Goal: Information Seeking & Learning: Learn about a topic

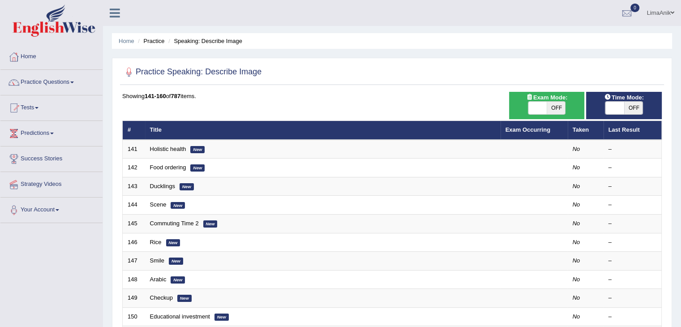
scroll to position [40, 0]
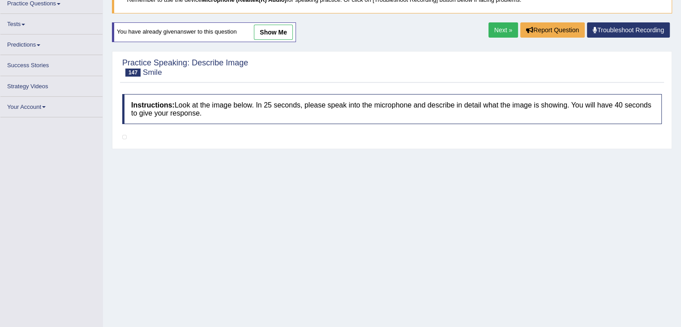
scroll to position [118, 0]
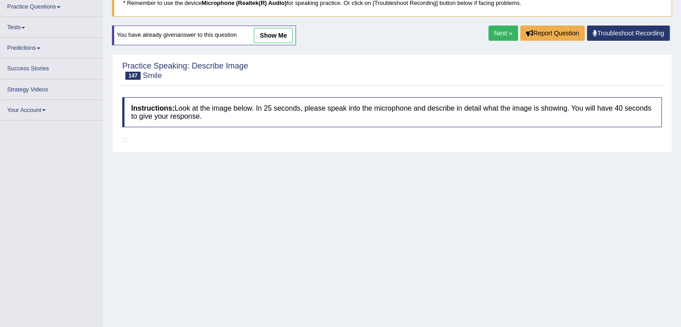
scroll to position [65, 0]
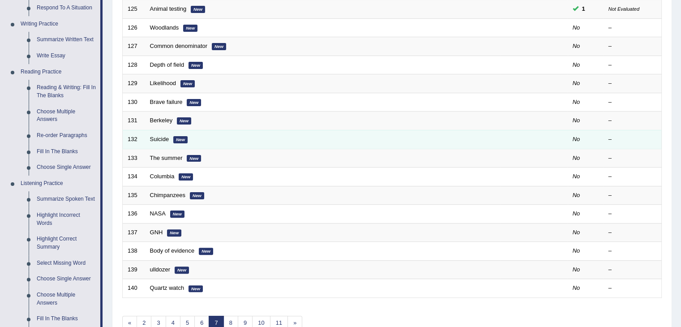
click at [489, 137] on td "Suicide New" at bounding box center [323, 139] width 356 height 19
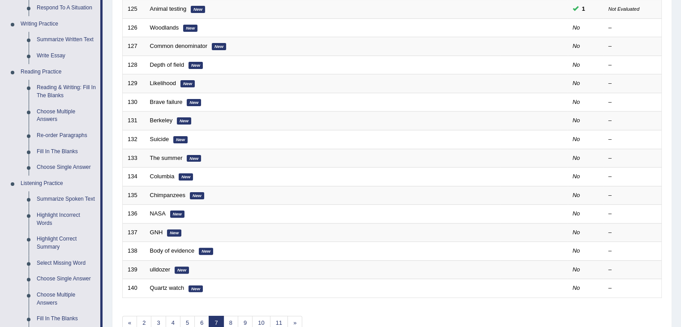
scroll to position [301, 0]
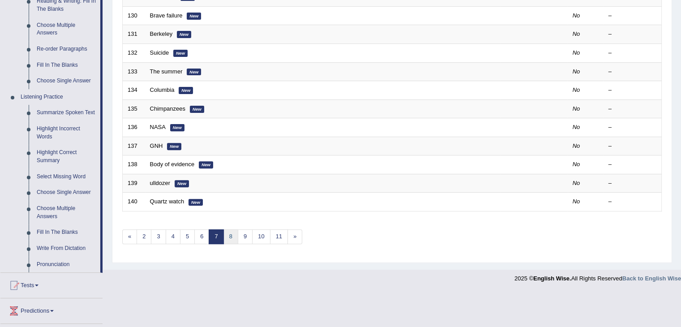
click at [230, 231] on link "8" at bounding box center [230, 236] width 15 height 15
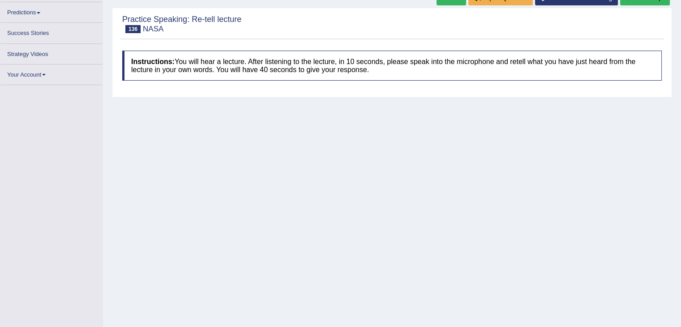
scroll to position [139, 0]
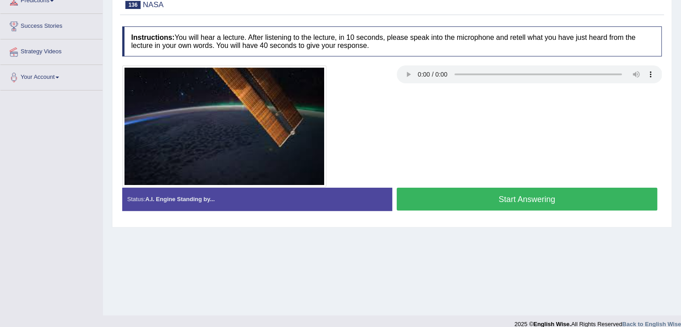
scroll to position [143, 0]
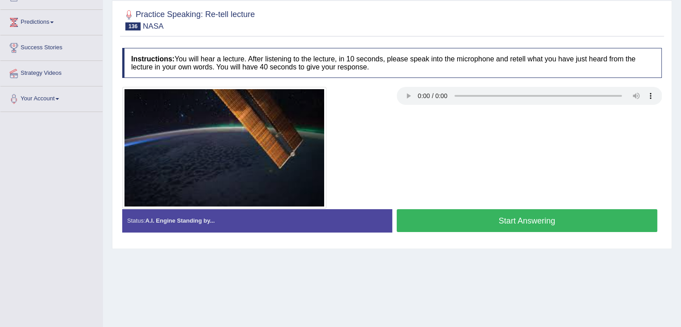
scroll to position [116, 0]
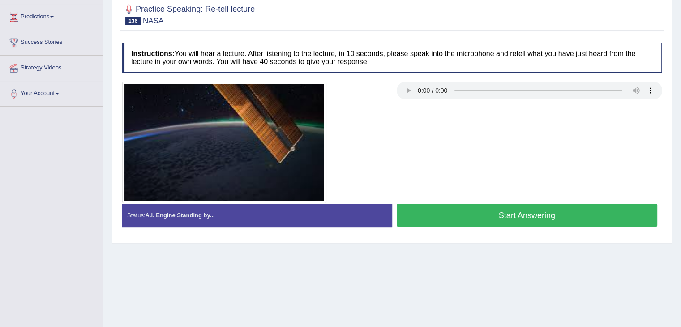
click at [460, 215] on button "Start Answering" at bounding box center [527, 215] width 261 height 23
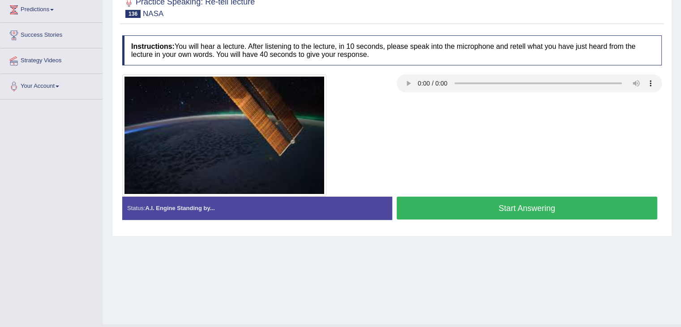
click at [453, 206] on button "Start Answering" at bounding box center [527, 208] width 261 height 23
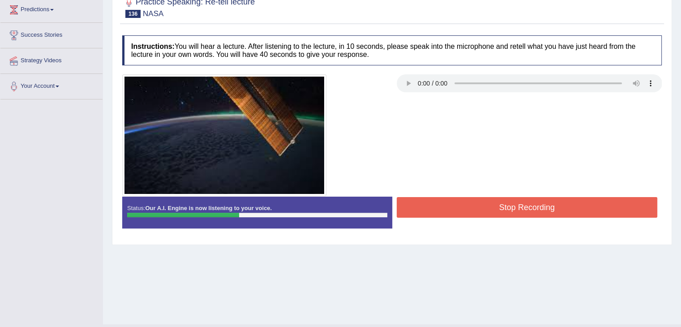
click at [336, 128] on div at bounding box center [255, 135] width 275 height 122
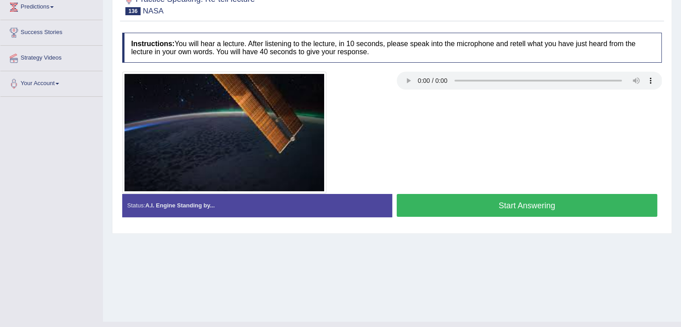
click at [442, 202] on button "Start Answering" at bounding box center [527, 205] width 261 height 23
click at [450, 210] on button "Start Answering" at bounding box center [527, 205] width 261 height 23
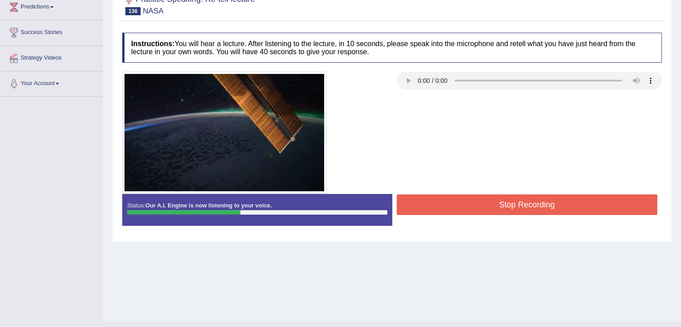
click at [356, 112] on div at bounding box center [255, 133] width 275 height 122
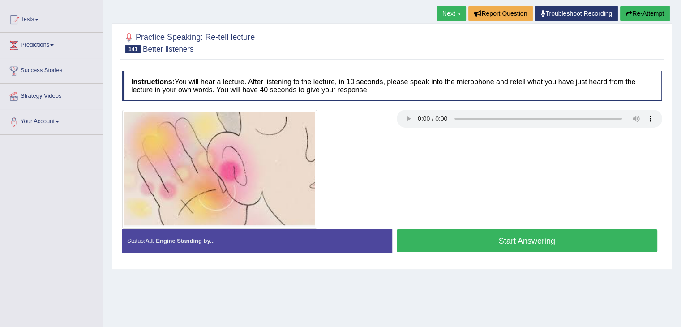
scroll to position [116, 0]
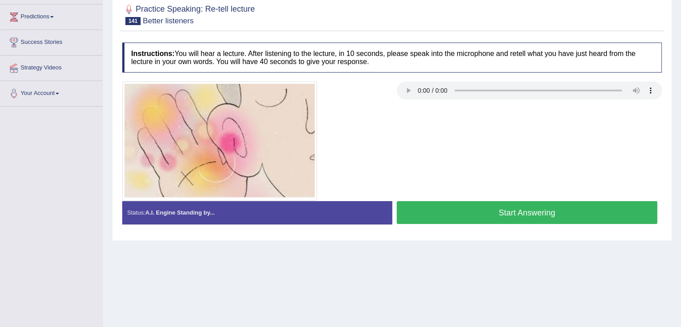
click at [474, 212] on button "Start Answering" at bounding box center [527, 212] width 261 height 23
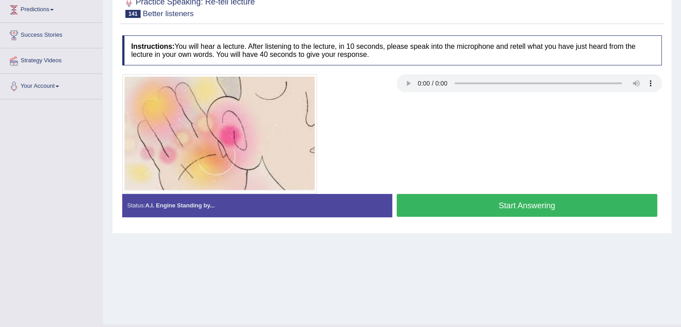
scroll to position [124, 0]
click at [435, 212] on button "Start Answering" at bounding box center [527, 205] width 261 height 23
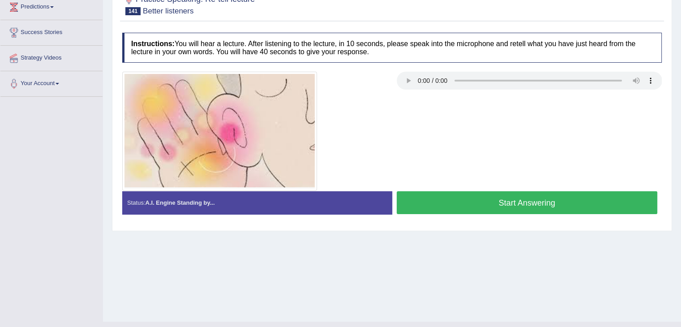
click at [493, 206] on button "Start Answering" at bounding box center [527, 202] width 261 height 23
click at [435, 203] on button "Start Answering" at bounding box center [527, 202] width 261 height 23
click at [442, 212] on button "Start Answering" at bounding box center [527, 202] width 261 height 23
click at [491, 194] on button "Start Answering" at bounding box center [527, 202] width 261 height 23
click at [472, 197] on button "Start Answering" at bounding box center [527, 202] width 261 height 23
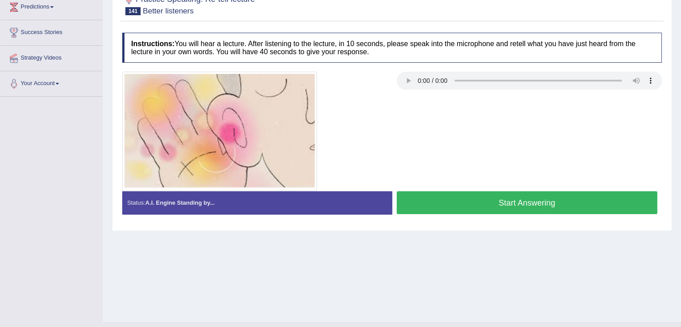
click at [425, 191] on div "Instructions: You will hear a lecture. After listening to the lecture, in 10 se…" at bounding box center [392, 126] width 544 height 197
click at [425, 191] on button "Start Answering" at bounding box center [527, 202] width 261 height 23
click at [442, 207] on button "Start Answering" at bounding box center [527, 202] width 261 height 23
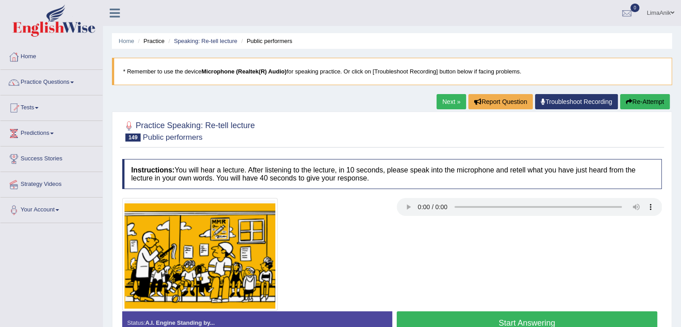
scroll to position [40, 0]
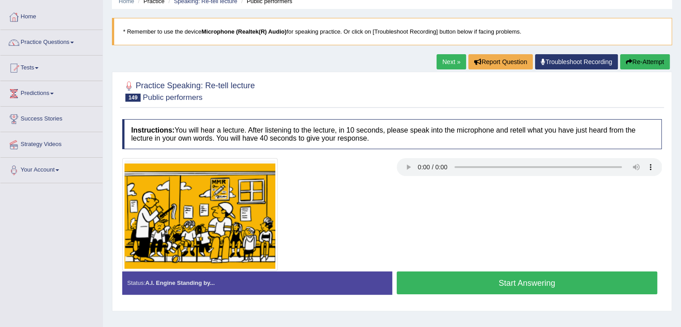
click at [446, 275] on button "Start Answering" at bounding box center [527, 282] width 261 height 23
click at [430, 273] on button "Start Answering" at bounding box center [527, 282] width 261 height 23
click at [420, 281] on button "Start Answering" at bounding box center [527, 282] width 261 height 23
click at [416, 284] on button "Start Answering" at bounding box center [527, 282] width 261 height 23
click at [428, 272] on button "Start Answering" at bounding box center [527, 282] width 261 height 23
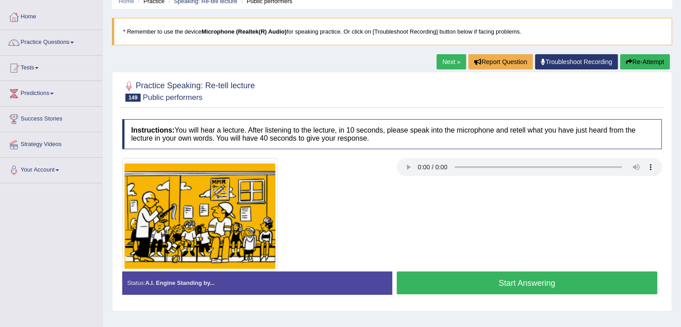
click at [448, 283] on button "Start Answering" at bounding box center [527, 282] width 261 height 23
click at [406, 280] on button "Start Answering" at bounding box center [527, 282] width 261 height 23
click at [466, 295] on div "Start Answering" at bounding box center [527, 283] width 270 height 25
click at [463, 282] on button "Start Answering" at bounding box center [527, 282] width 261 height 23
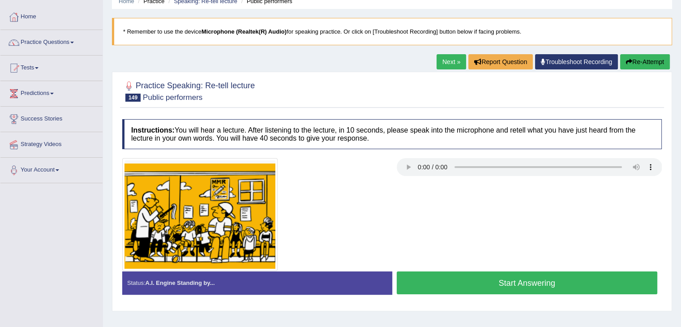
click at [443, 285] on button "Start Answering" at bounding box center [527, 282] width 261 height 23
click at [454, 280] on button "Start Answering" at bounding box center [527, 282] width 261 height 23
click at [462, 272] on button "Start Answering" at bounding box center [527, 282] width 261 height 23
click at [434, 271] on div "Created with Highcharts 7.1.2 Great Too slow Too fast Time Speech pace meter: 0…" at bounding box center [529, 271] width 275 height 0
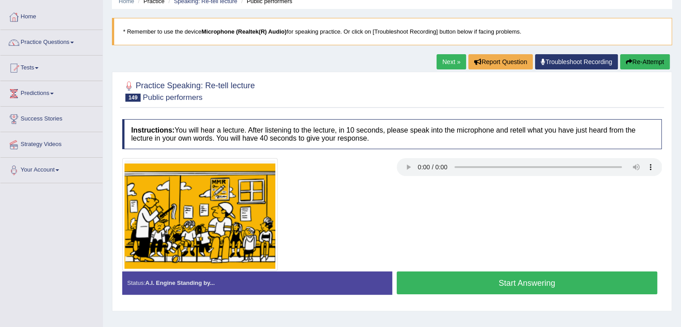
click at [433, 272] on button "Start Answering" at bounding box center [527, 282] width 261 height 23
click at [474, 285] on button "Start Answering" at bounding box center [527, 282] width 261 height 23
click at [407, 277] on button "Start Answering" at bounding box center [527, 282] width 261 height 23
click at [426, 288] on button "Start Answering" at bounding box center [527, 282] width 261 height 23
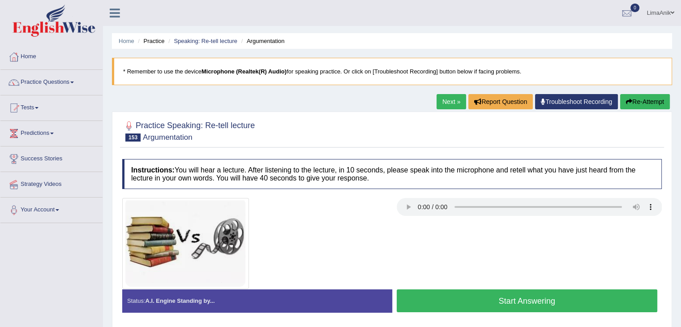
click at [449, 290] on button "Start Answering" at bounding box center [527, 300] width 261 height 23
click at [467, 300] on button "Start Answering" at bounding box center [527, 300] width 261 height 23
click at [518, 298] on button "Start Answering" at bounding box center [527, 300] width 261 height 23
click at [525, 296] on button "Start Answering" at bounding box center [527, 300] width 261 height 23
click at [504, 291] on button "Start Answering" at bounding box center [527, 300] width 261 height 23
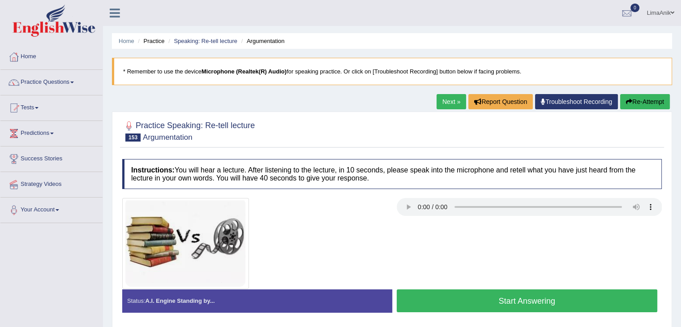
click at [431, 295] on button "Start Answering" at bounding box center [527, 300] width 261 height 23
click at [487, 297] on button "Start Answering" at bounding box center [527, 300] width 261 height 23
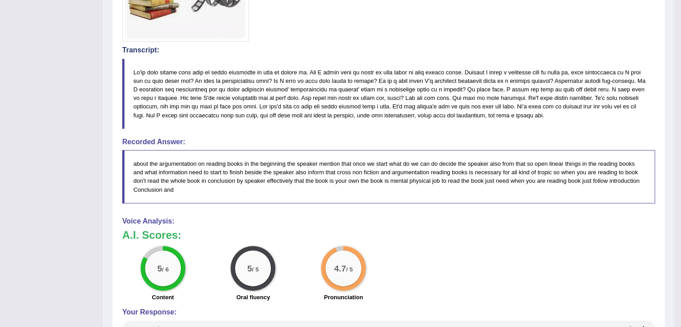
scroll to position [73, 0]
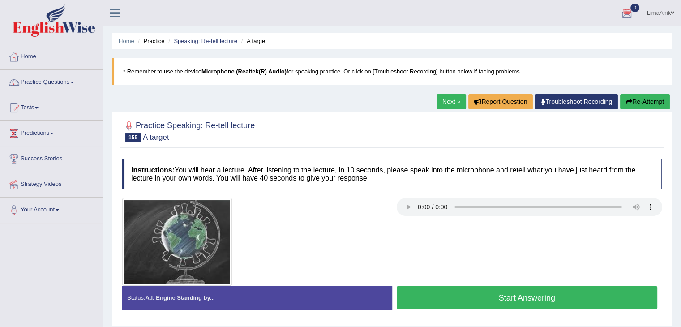
click at [459, 289] on button "Start Answering" at bounding box center [527, 297] width 261 height 23
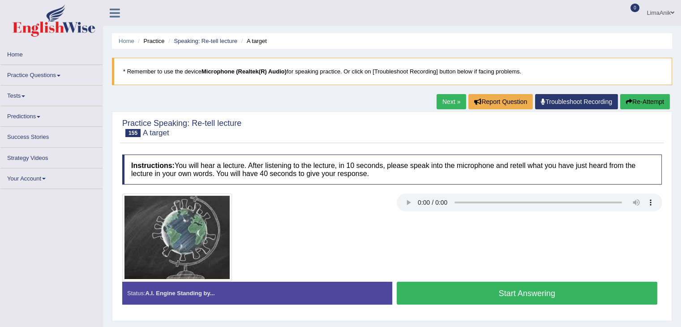
drag, startPoint x: 0, startPoint y: 0, endPoint x: 445, endPoint y: 289, distance: 530.6
click at [445, 289] on button "Start Answering" at bounding box center [527, 293] width 261 height 23
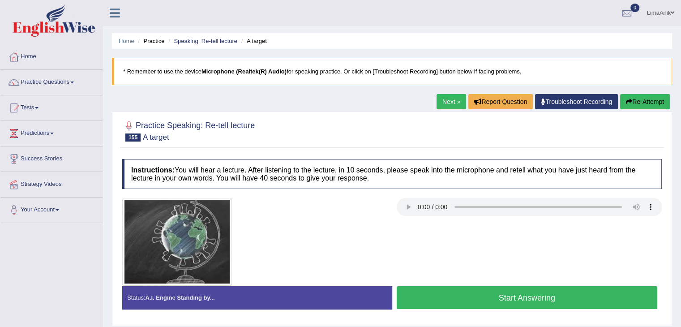
click at [429, 294] on button "Start Answering" at bounding box center [527, 297] width 261 height 23
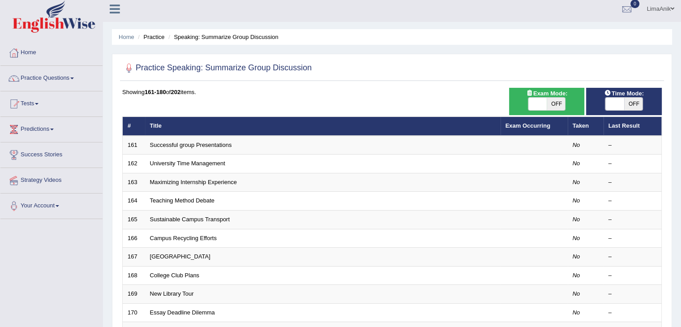
scroll to position [2, 0]
